Goal: Information Seeking & Learning: Learn about a topic

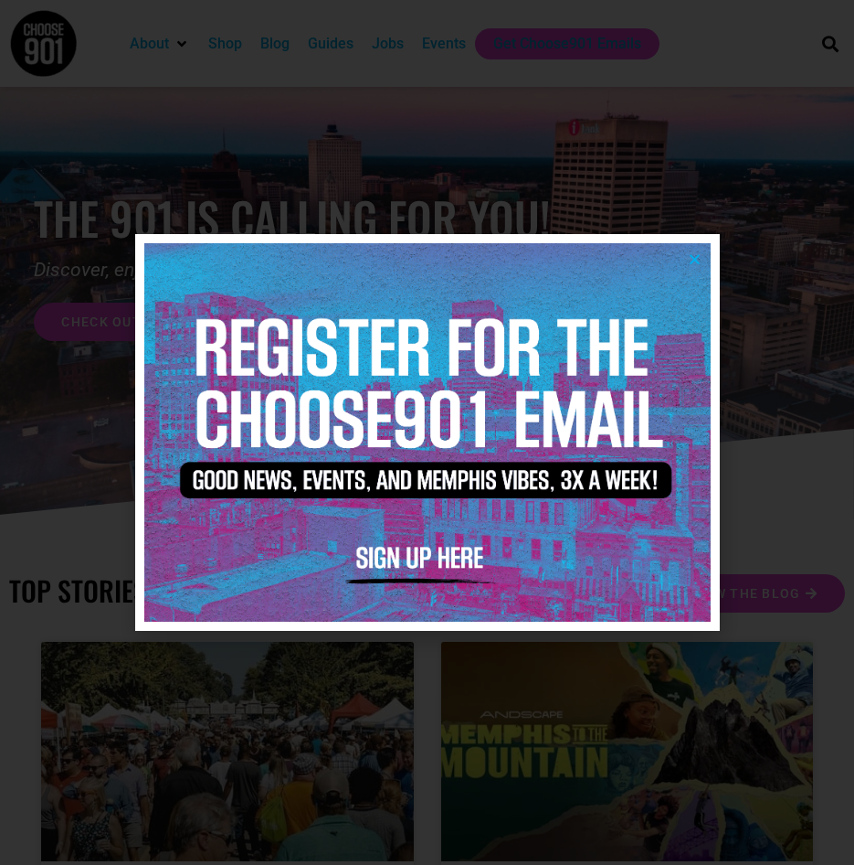
click at [751, 30] on div at bounding box center [427, 432] width 854 height 865
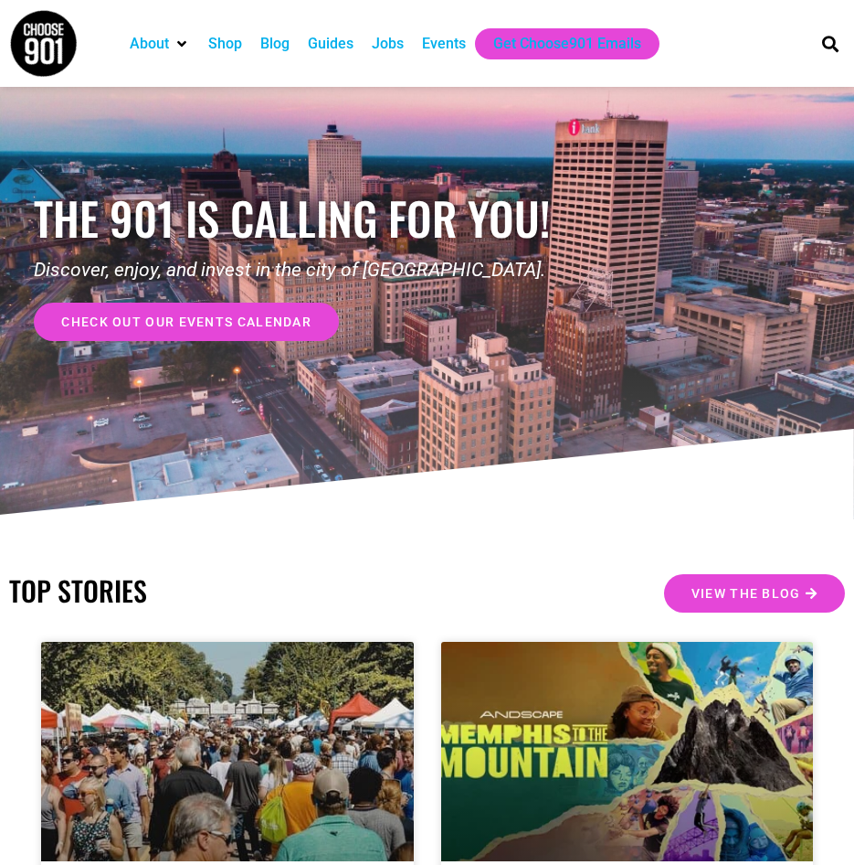
click at [393, 48] on div "Jobs" at bounding box center [388, 44] width 32 height 22
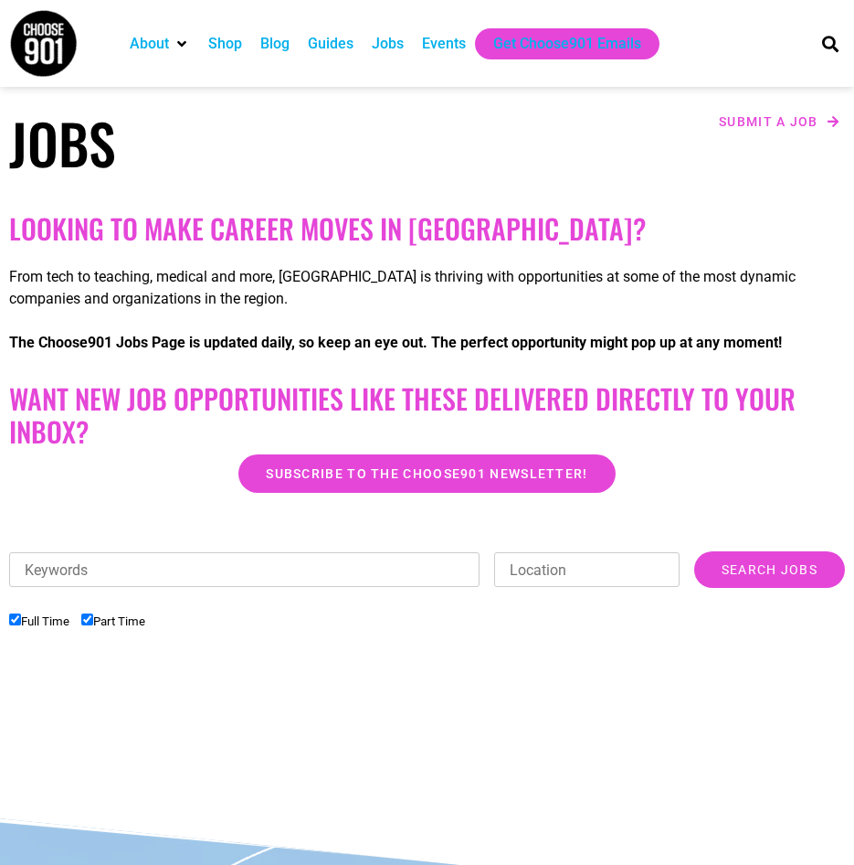
scroll to position [457, 0]
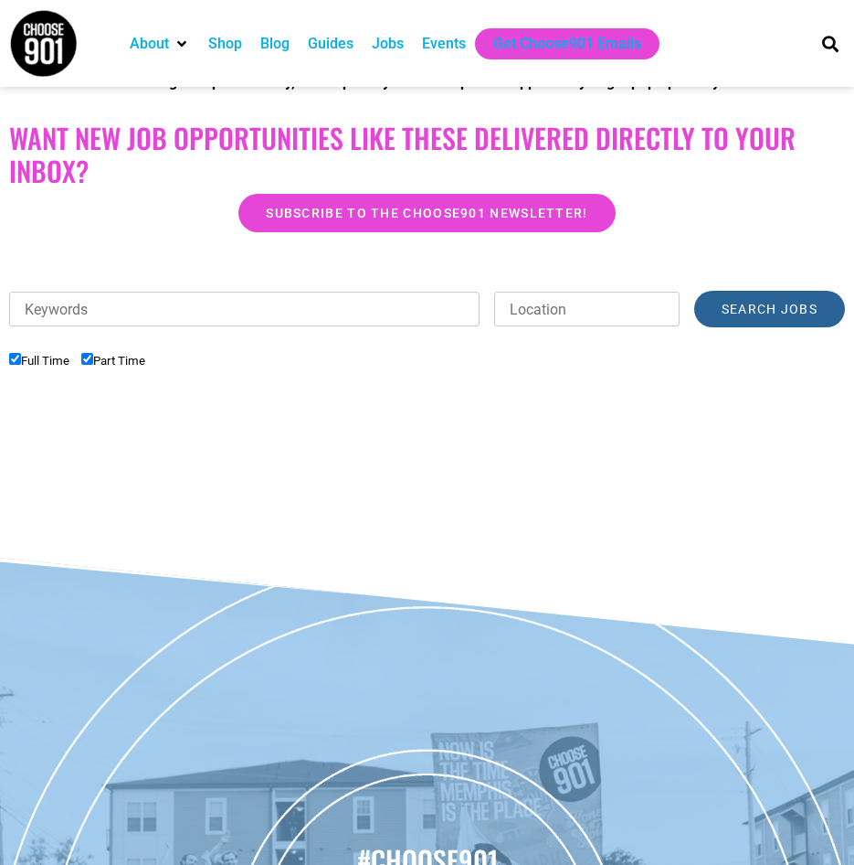
click at [781, 318] on input "Search Jobs" at bounding box center [770, 309] width 151 height 37
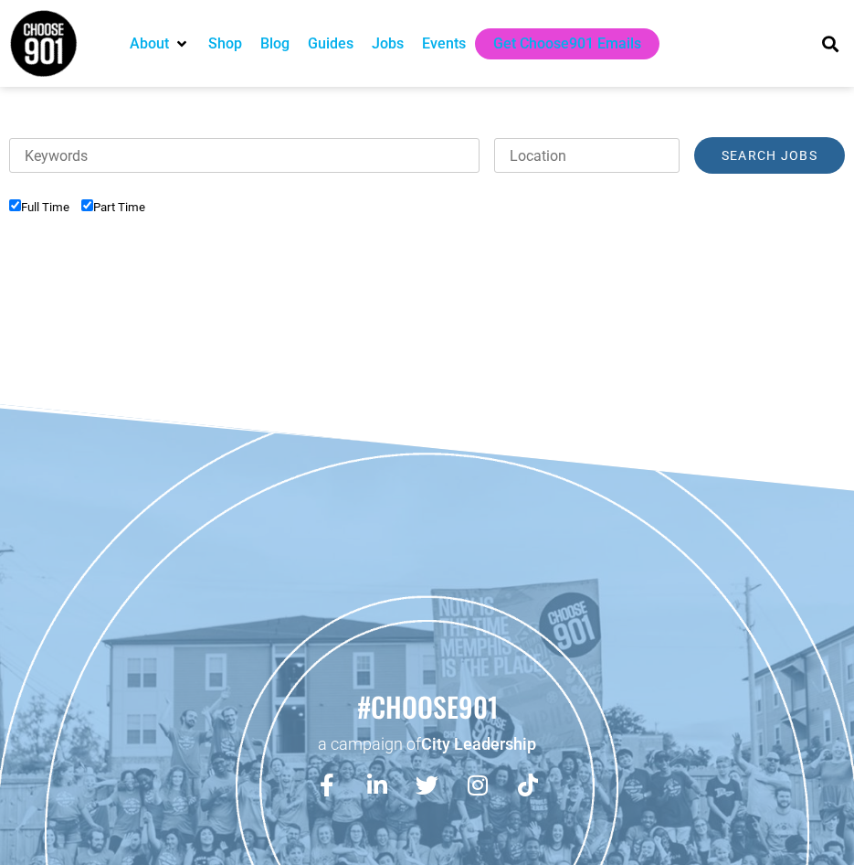
scroll to position [359, 0]
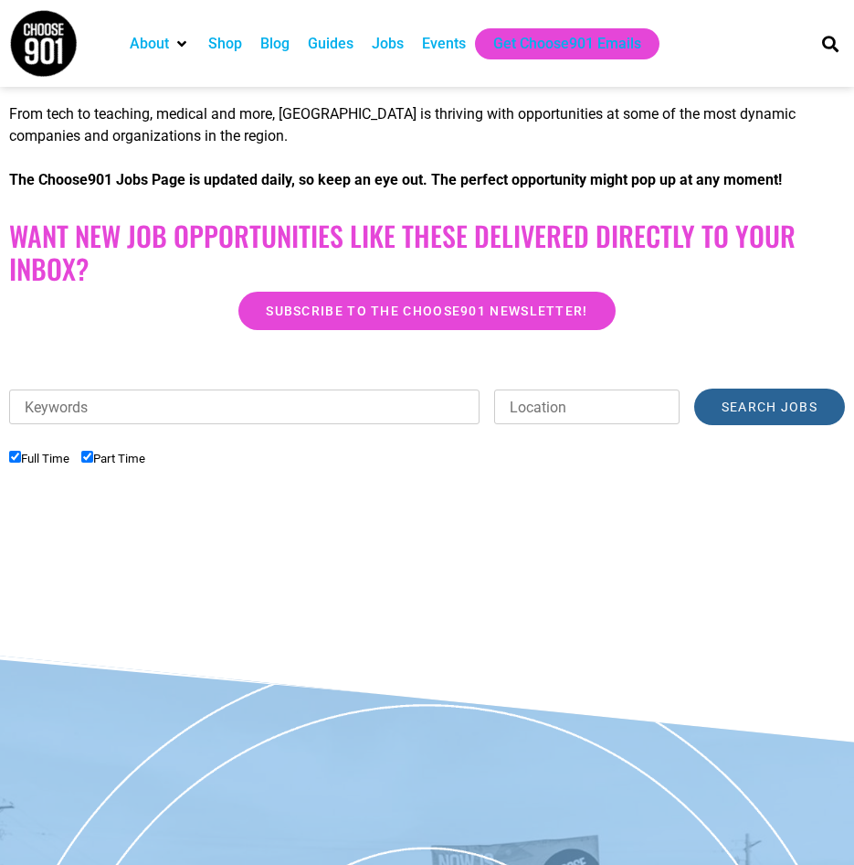
click at [765, 408] on input "Search Jobs" at bounding box center [770, 406] width 151 height 37
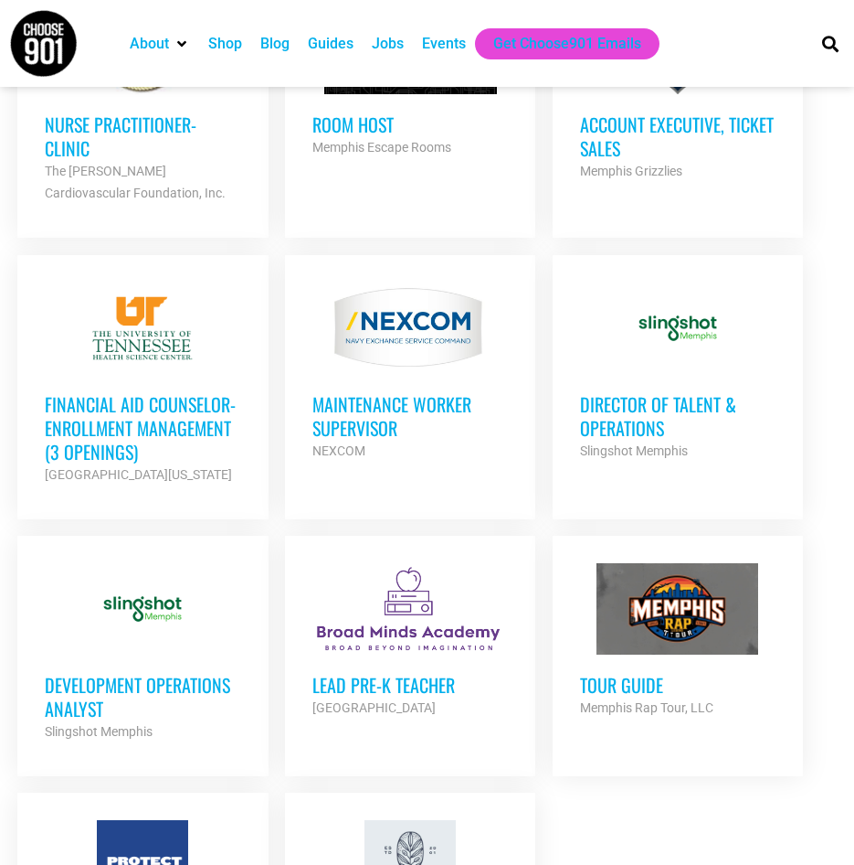
scroll to position [2187, 0]
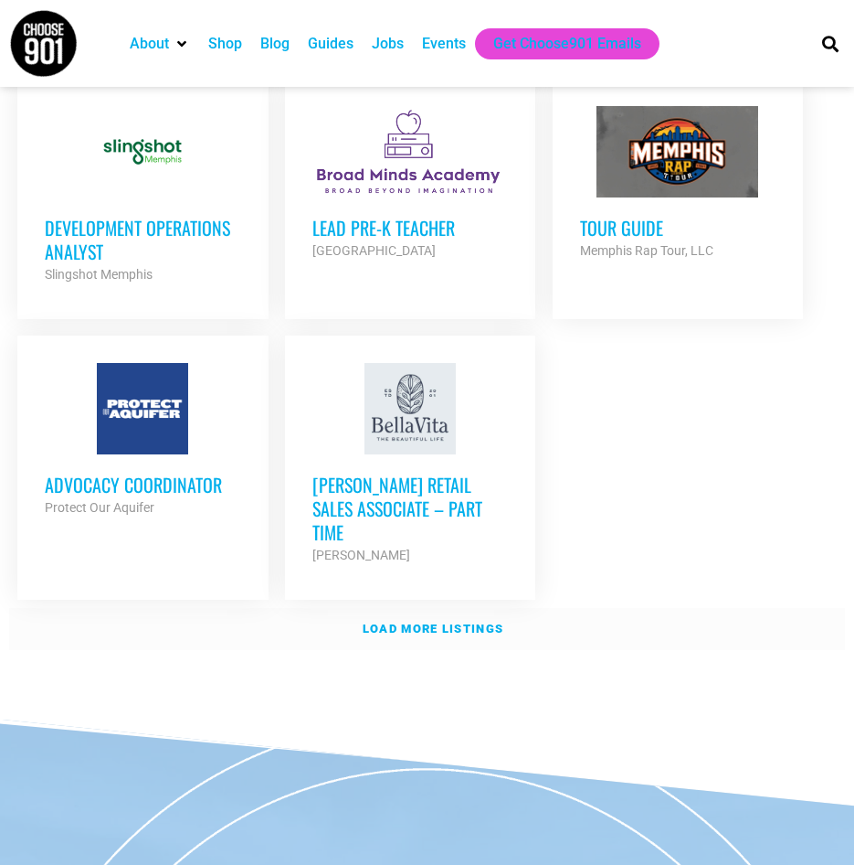
click at [392, 609] on link "Load more listings" at bounding box center [427, 629] width 836 height 42
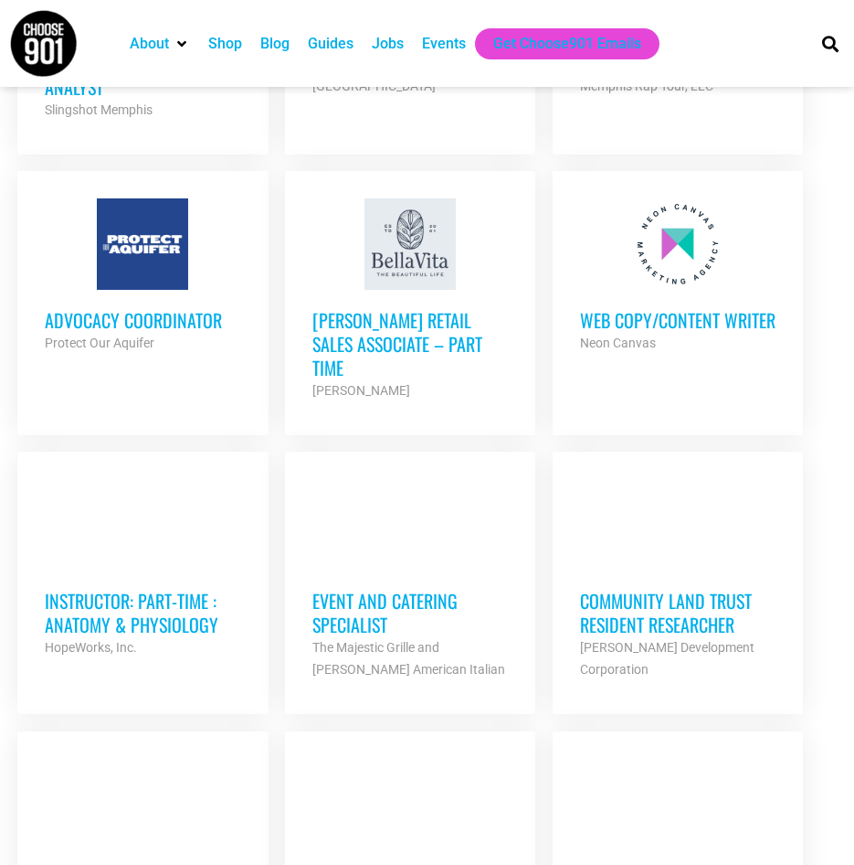
scroll to position [2370, 0]
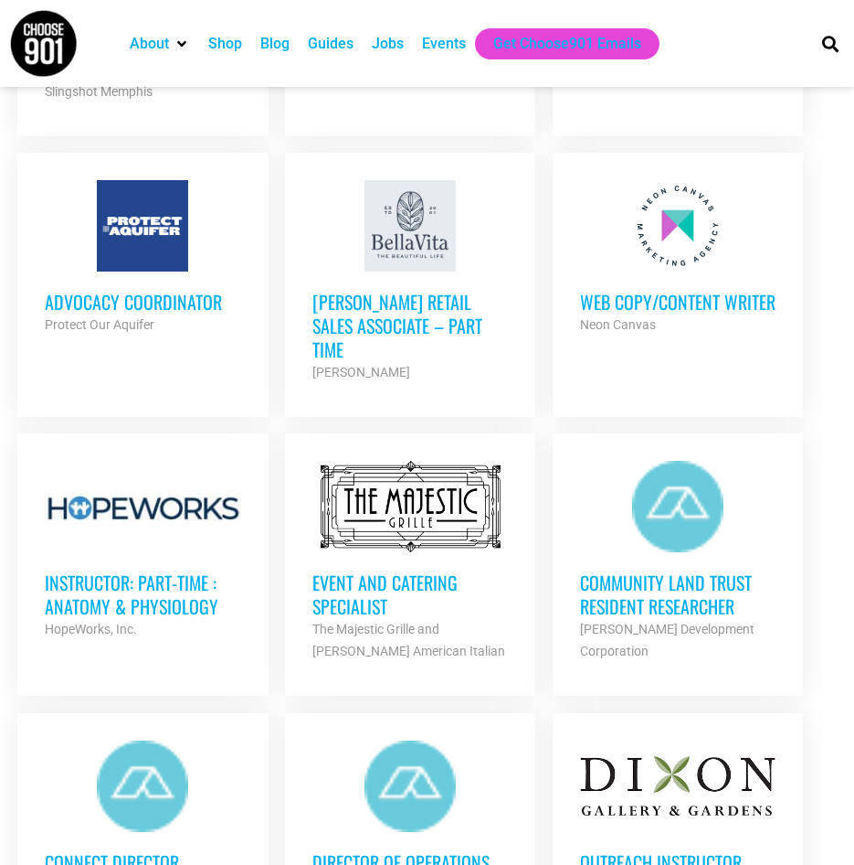
click at [417, 570] on h3 "Event and Catering Specialist" at bounding box center [411, 594] width 196 height 48
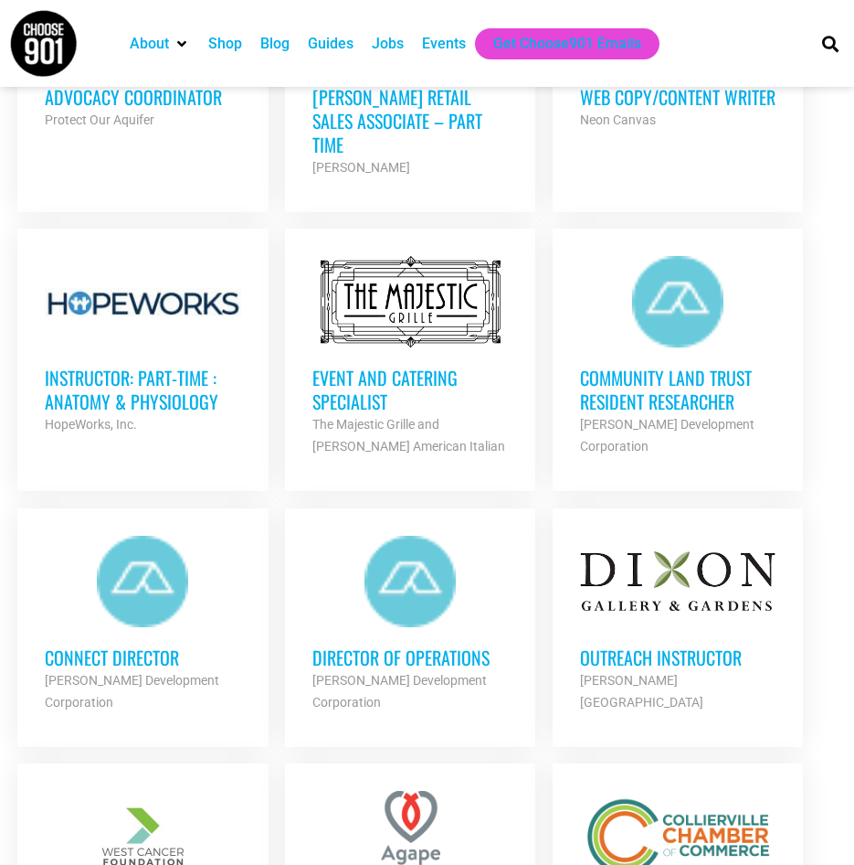
scroll to position [2735, 0]
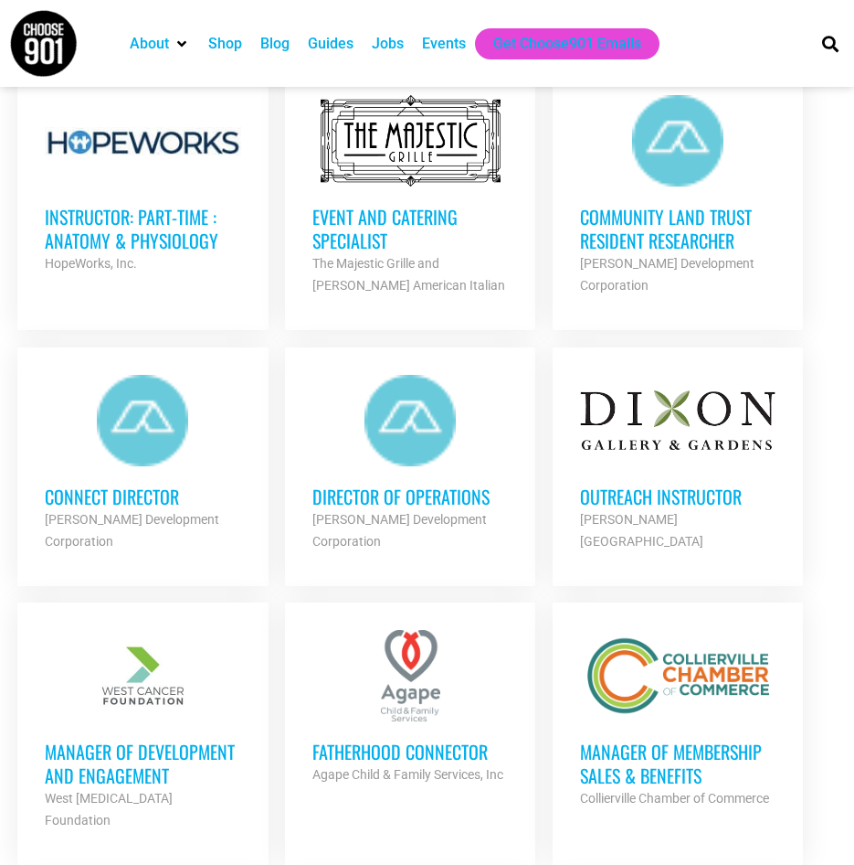
click at [658, 493] on h3 "Outreach Instructor" at bounding box center [678, 496] width 196 height 24
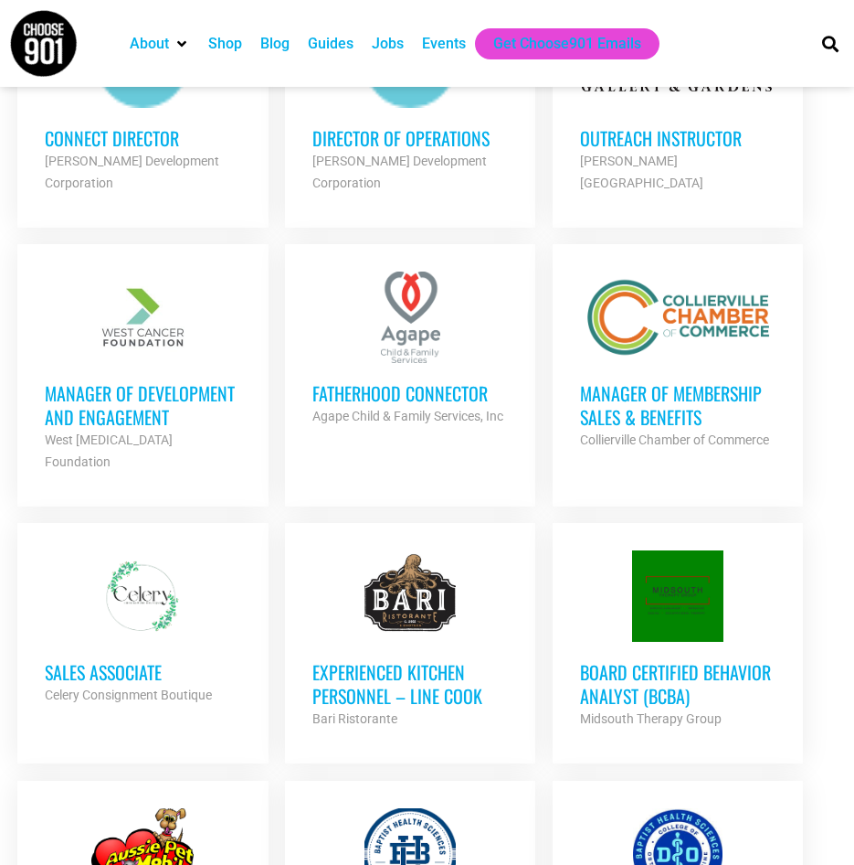
scroll to position [3101, 0]
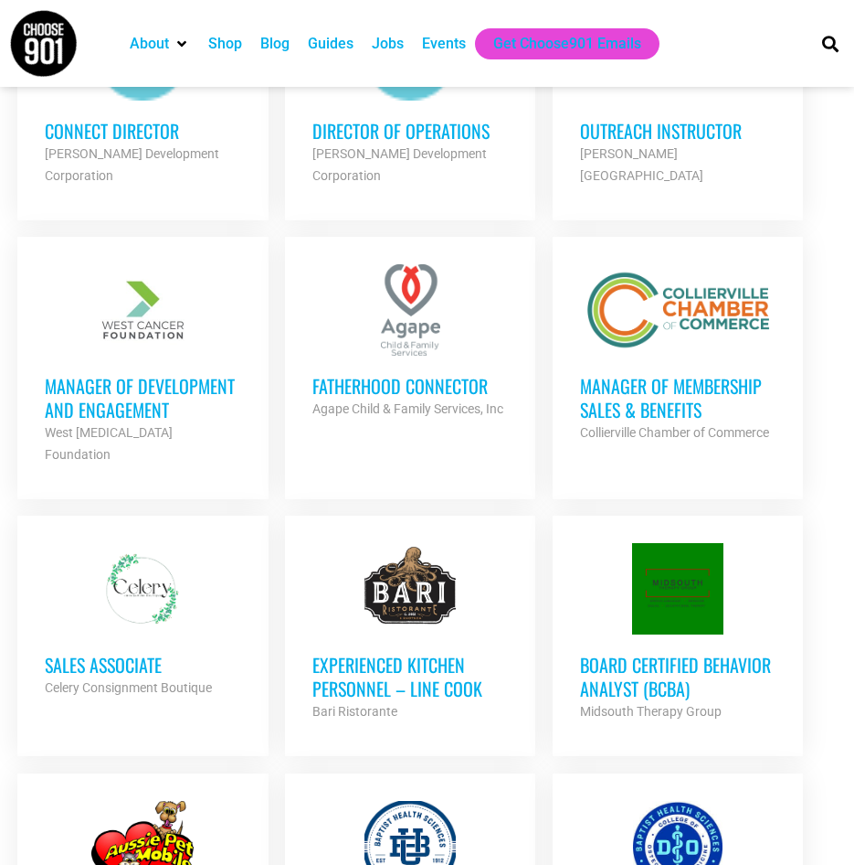
click at [412, 380] on h3 "Fatherhood Connector" at bounding box center [411, 386] width 196 height 24
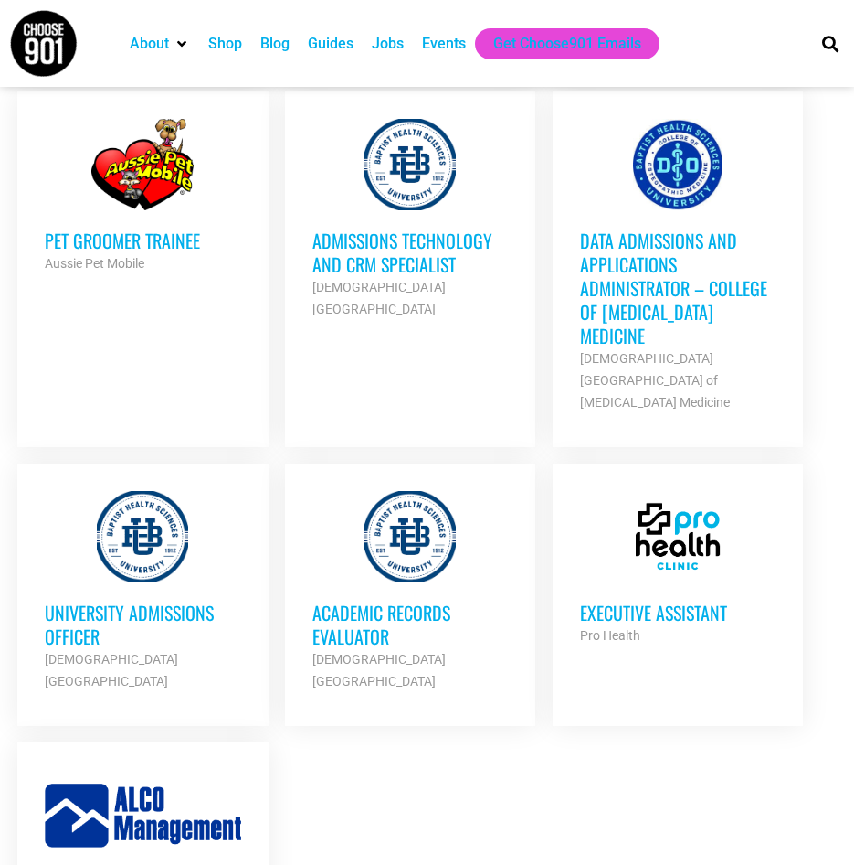
scroll to position [3923, 0]
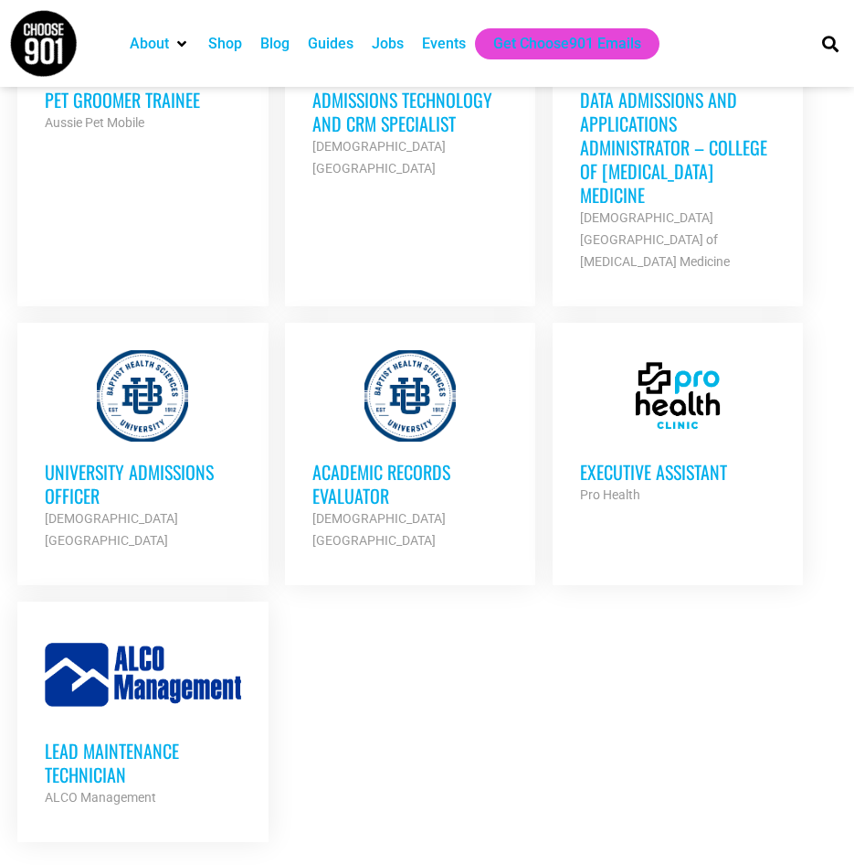
click at [408, 460] on h3 "Academic Records Evaluator" at bounding box center [411, 484] width 196 height 48
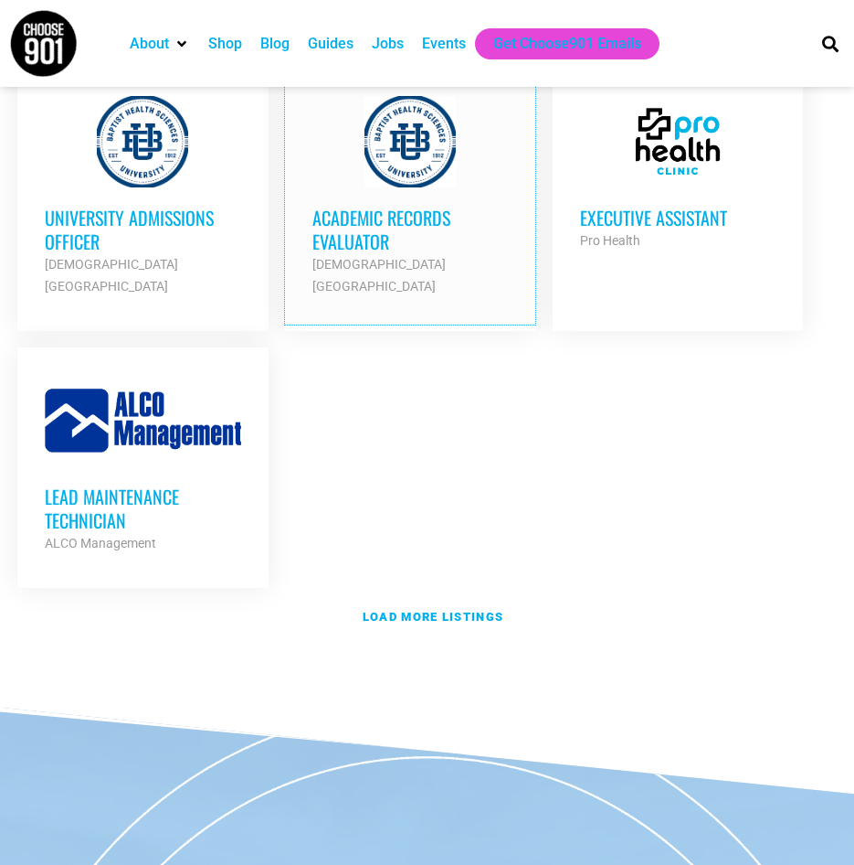
scroll to position [4197, 0]
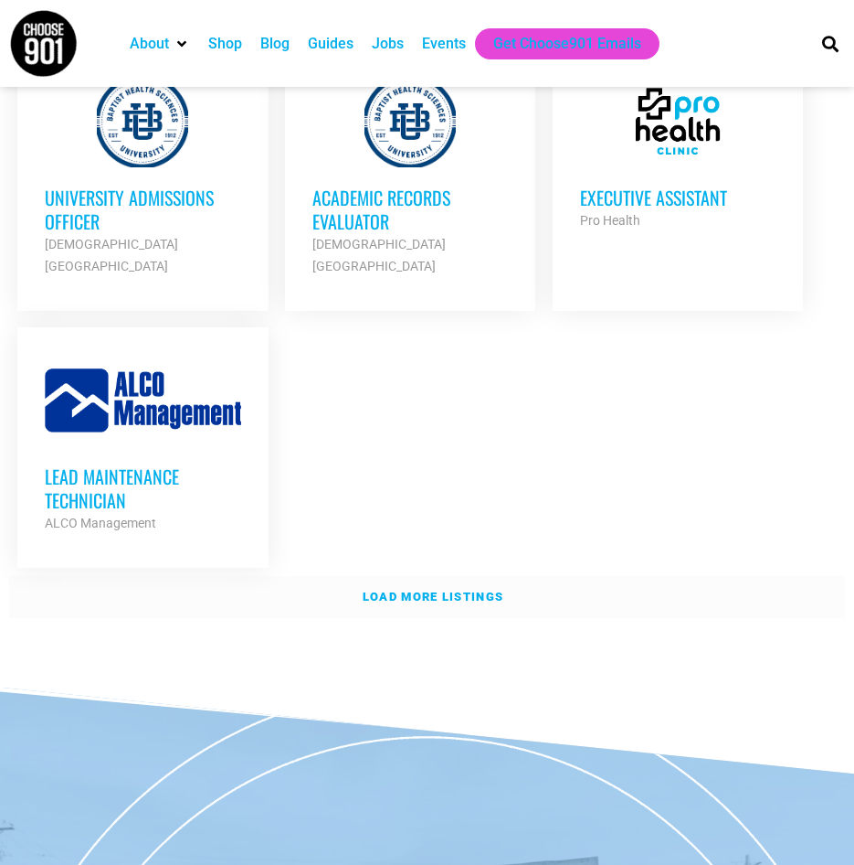
click at [473, 589] on strong "Load more listings" at bounding box center [433, 596] width 141 height 14
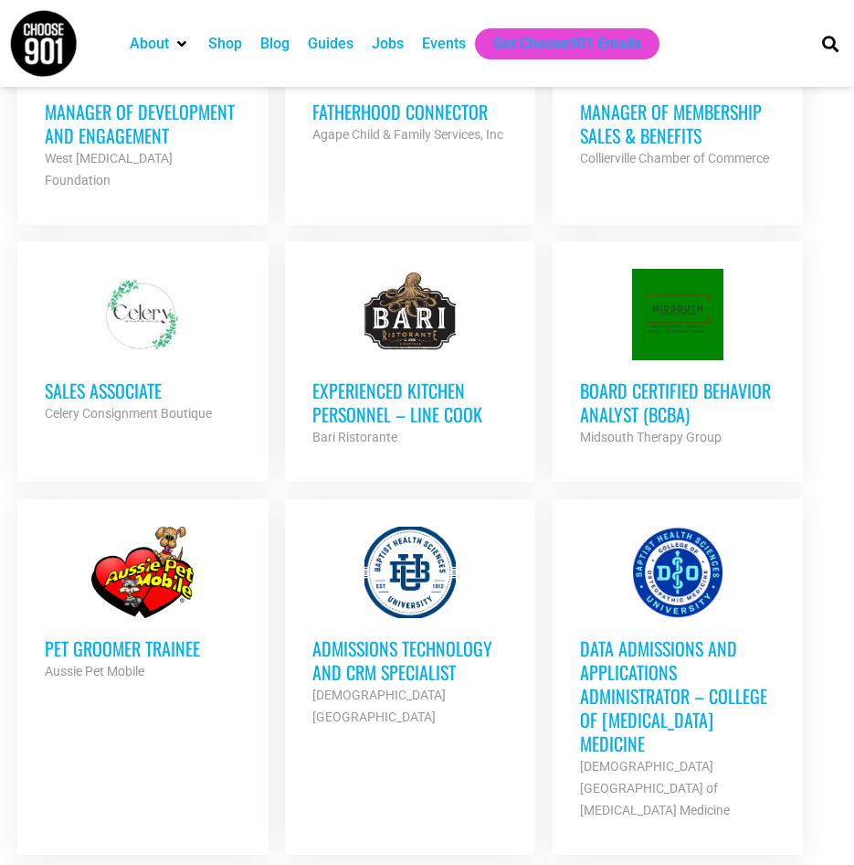
scroll to position [3466, 0]
